Goal: Task Accomplishment & Management: Manage account settings

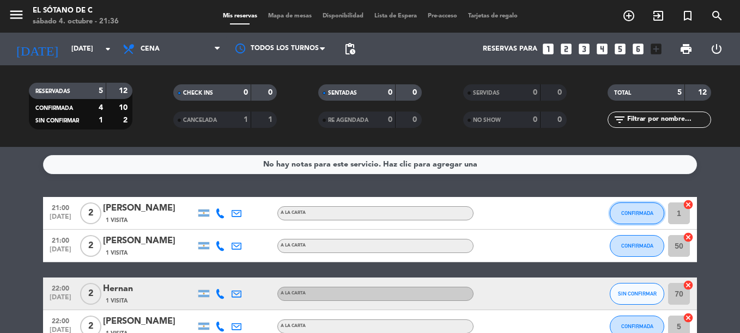
click at [629, 212] on span "CONFIRMADA" at bounding box center [637, 213] width 32 height 6
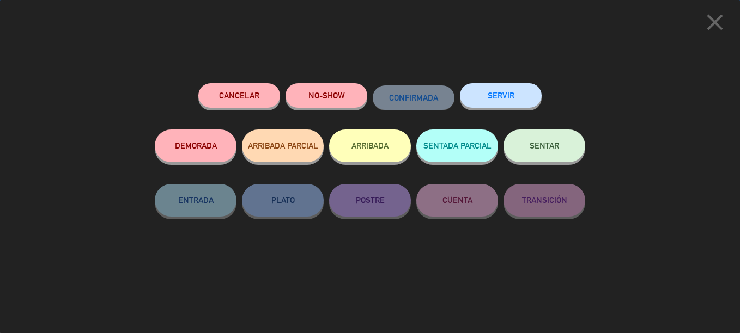
click at [532, 156] on button "SENTAR" at bounding box center [544, 146] width 82 height 33
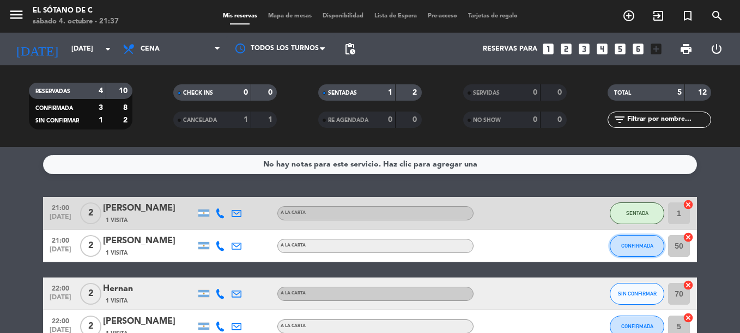
click at [641, 247] on span "CONFIRMADA" at bounding box center [637, 246] width 32 height 6
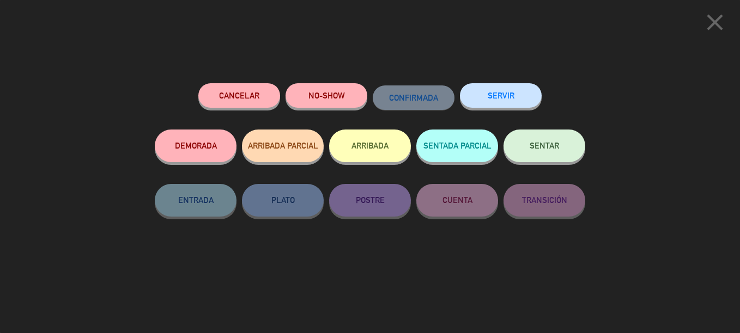
click at [540, 142] on button "SENTAR" at bounding box center [544, 146] width 82 height 33
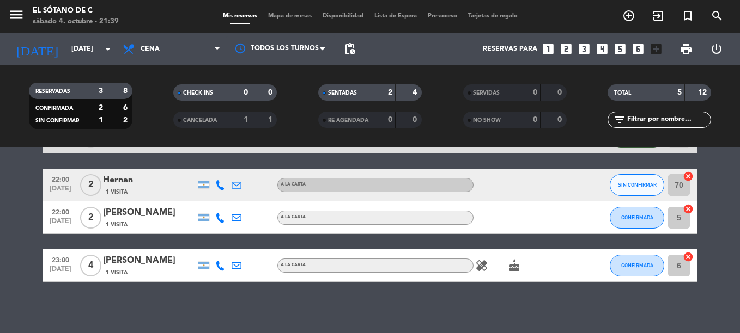
scroll to position [54, 0]
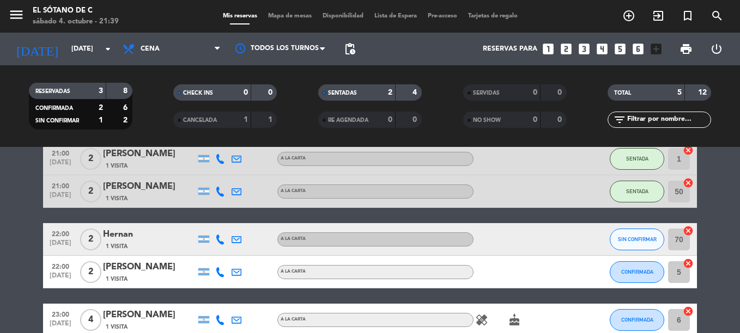
click at [512, 321] on icon "cake" at bounding box center [514, 320] width 13 height 13
click at [0, 241] on html "close × El Sótano de C × chrome_reader_mode Listado de Reservas account_box Cli…" at bounding box center [370, 166] width 740 height 333
click at [490, 319] on div "healing cake" at bounding box center [522, 320] width 98 height 32
click at [483, 324] on icon "healing" at bounding box center [481, 320] width 13 height 13
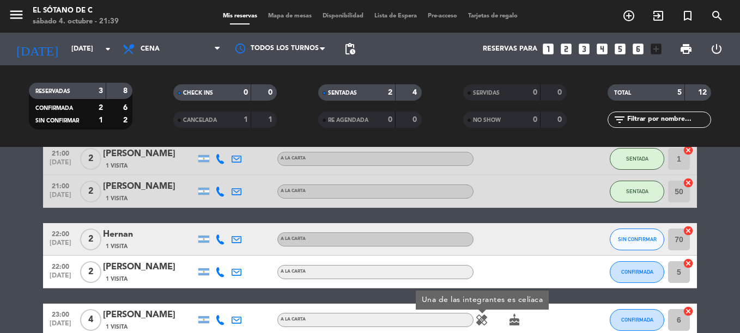
click at [483, 324] on icon "healing" at bounding box center [481, 320] width 13 height 13
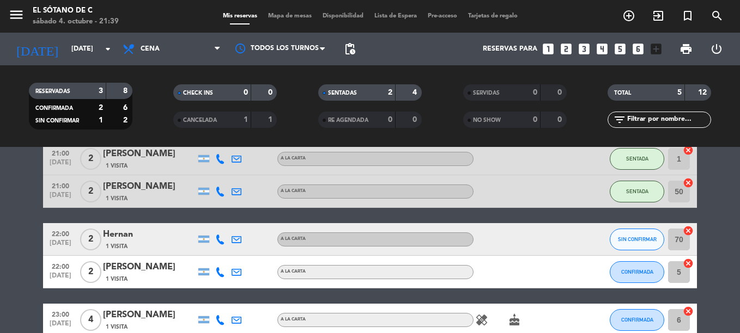
click at [0, 164] on html "close × El Sótano de C × chrome_reader_mode Listado de Reservas account_box Cli…" at bounding box center [370, 166] width 740 height 333
click at [549, 161] on div at bounding box center [522, 159] width 98 height 32
click at [641, 274] on span "CONFIRMADA" at bounding box center [637, 272] width 32 height 6
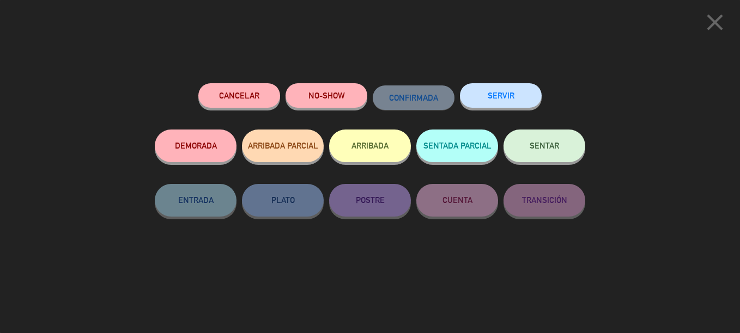
click at [532, 147] on span "SENTAR" at bounding box center [543, 145] width 29 height 9
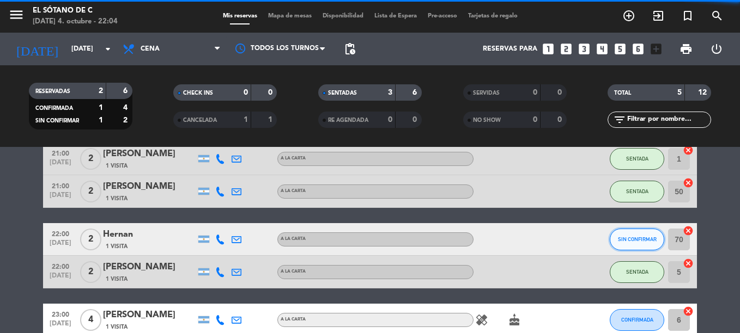
click at [647, 242] on button "SIN CONFIRMAR" at bounding box center [637, 240] width 54 height 22
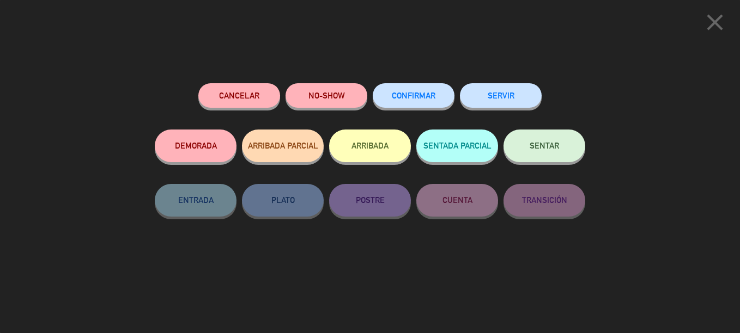
click at [403, 99] on span "CONFIRMAR" at bounding box center [414, 95] width 44 height 9
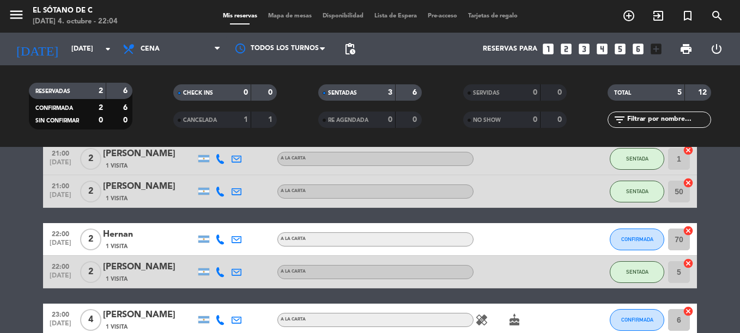
click at [711, 216] on bookings-row "21:00 [DATE] 2 [PERSON_NAME] 1 Visita A LA CARTA SENTADA 1 cancel 21:00 [DATE] …" at bounding box center [370, 240] width 740 height 194
click at [630, 243] on button "CONFIRMADA" at bounding box center [637, 240] width 54 height 22
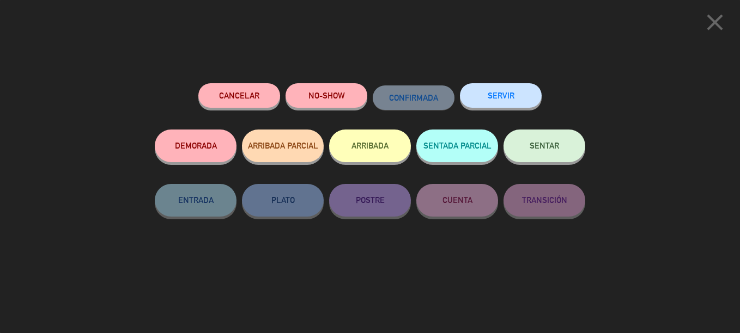
click at [546, 156] on button "SENTAR" at bounding box center [544, 146] width 82 height 33
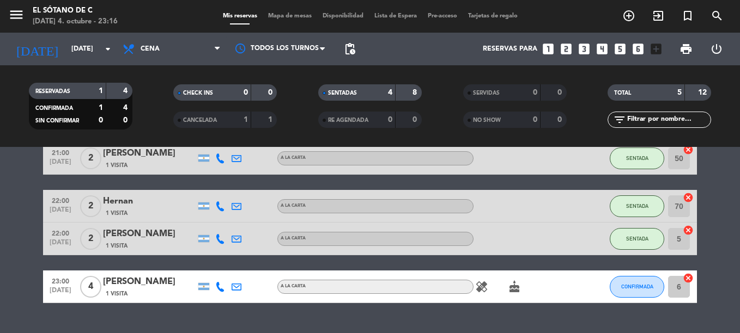
scroll to position [112, 0]
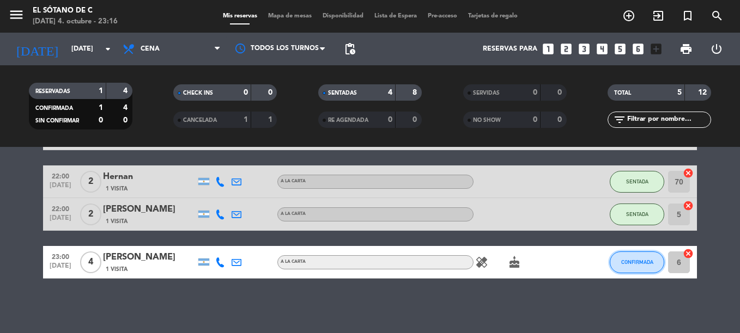
click at [640, 261] on span "CONFIRMADA" at bounding box center [637, 262] width 32 height 6
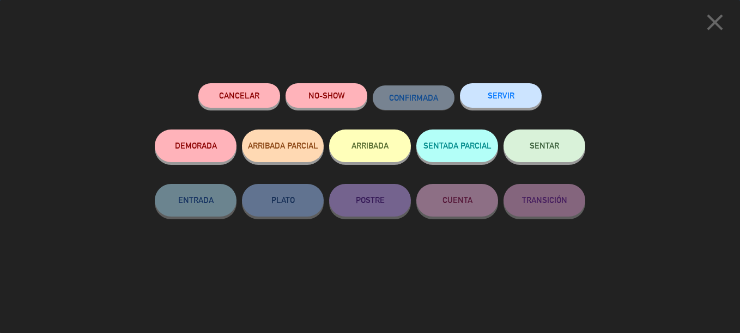
click at [545, 151] on button "SENTAR" at bounding box center [544, 146] width 82 height 33
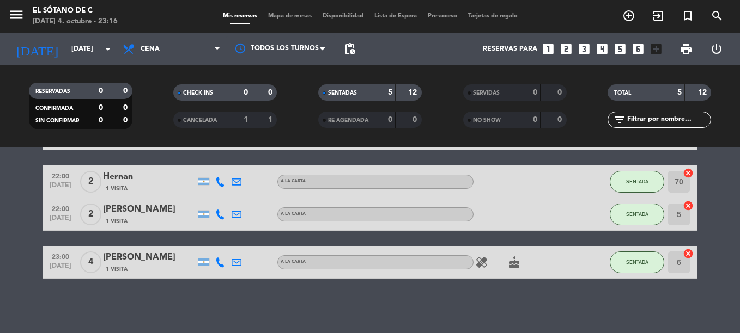
click at [531, 322] on div "No hay notas para este servicio. Haz clic para agregar una 21:00 [DATE] 2 [PERS…" at bounding box center [370, 240] width 740 height 186
